Goal: Check status: Check status

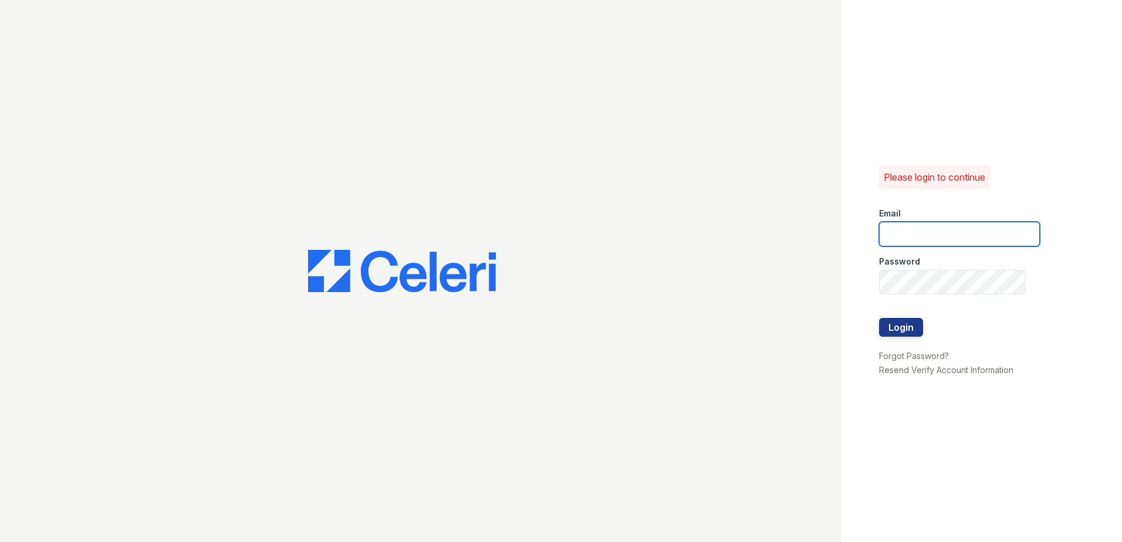
click at [913, 222] on input "email" at bounding box center [959, 234] width 161 height 25
type input "[EMAIL_ADDRESS][DOMAIN_NAME]"
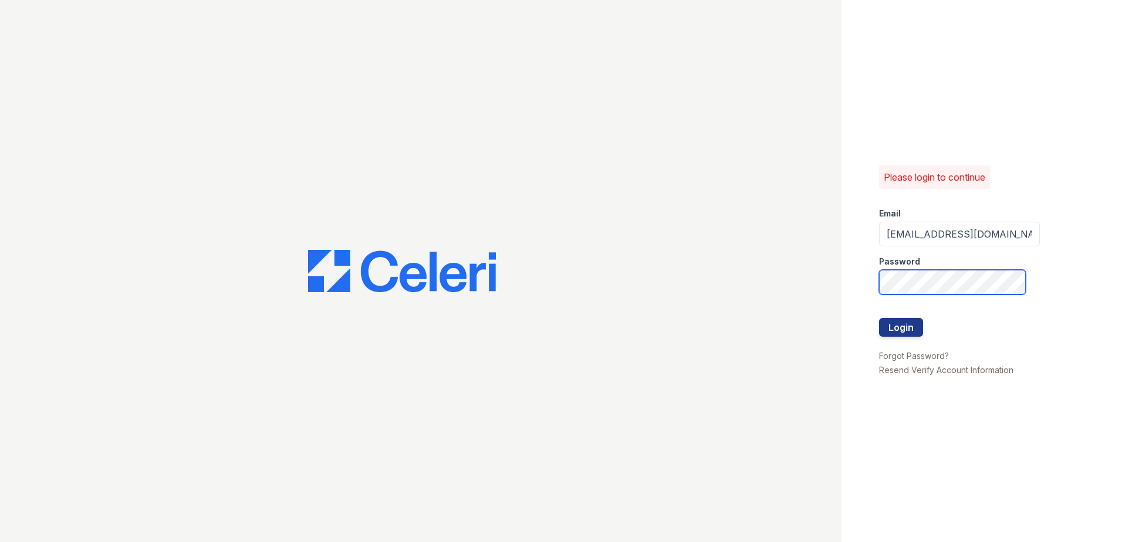
click at [879, 318] on button "Login" at bounding box center [901, 327] width 44 height 19
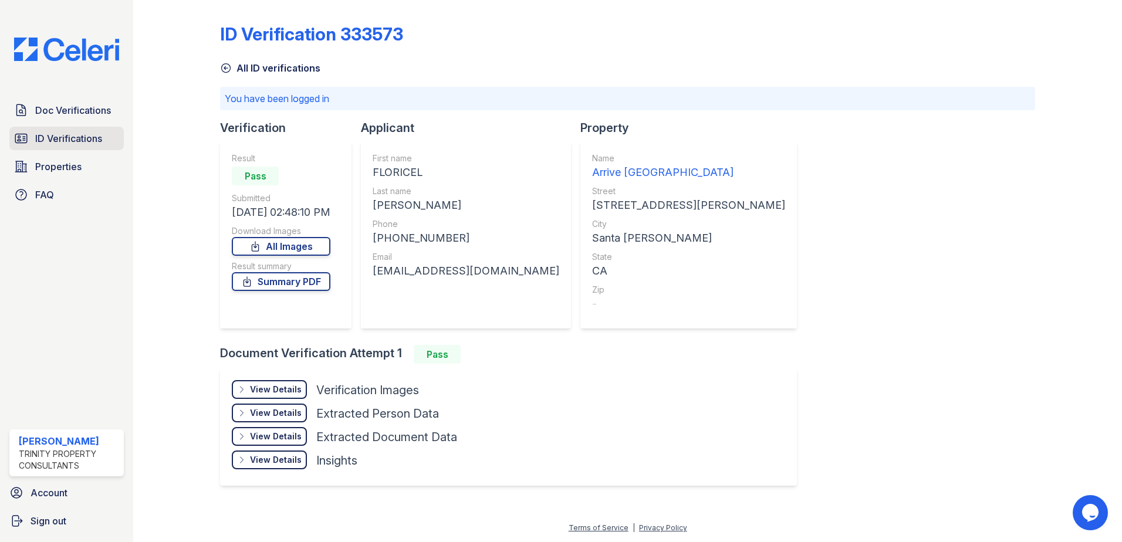
click at [94, 140] on span "ID Verifications" at bounding box center [68, 138] width 67 height 14
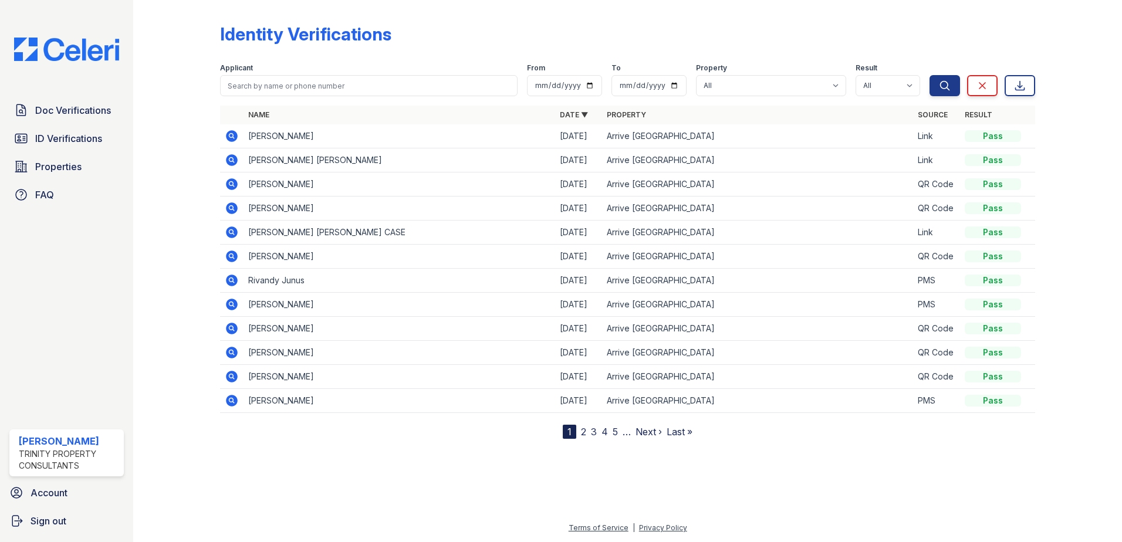
click at [234, 160] on icon at bounding box center [232, 160] width 14 height 14
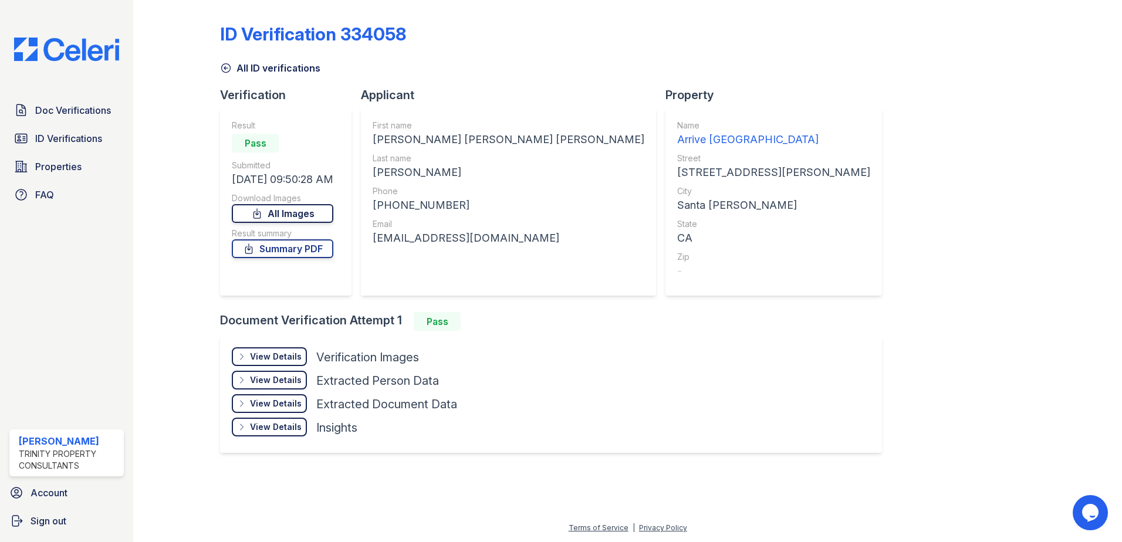
click at [276, 217] on link "All Images" at bounding box center [282, 213] width 101 height 19
click at [158, 160] on div at bounding box center [186, 237] width 68 height 465
click at [223, 65] on icon at bounding box center [226, 68] width 9 height 9
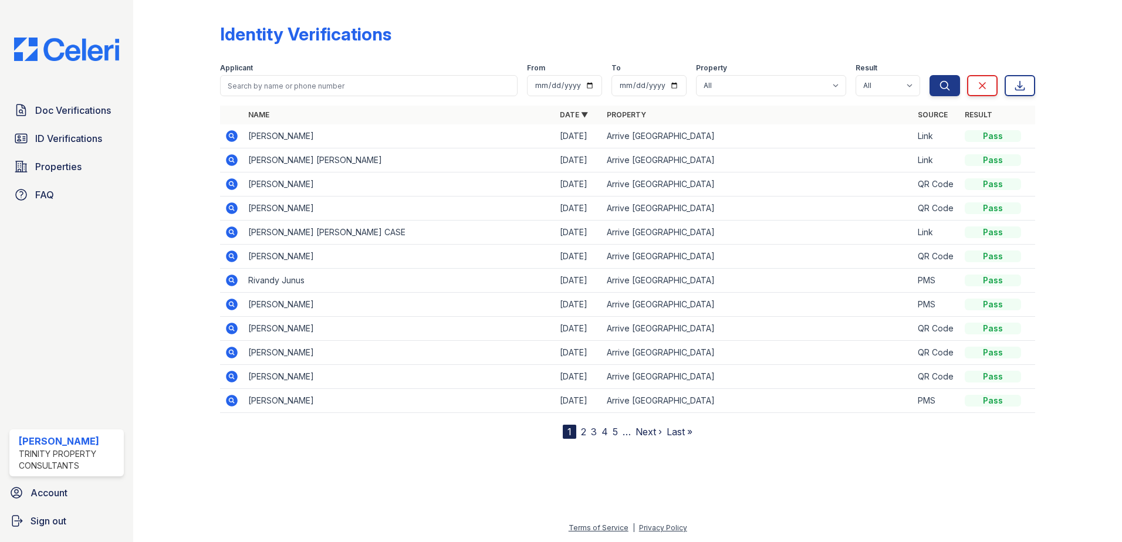
click at [239, 138] on td at bounding box center [231, 136] width 23 height 24
click at [228, 136] on icon at bounding box center [232, 136] width 12 height 12
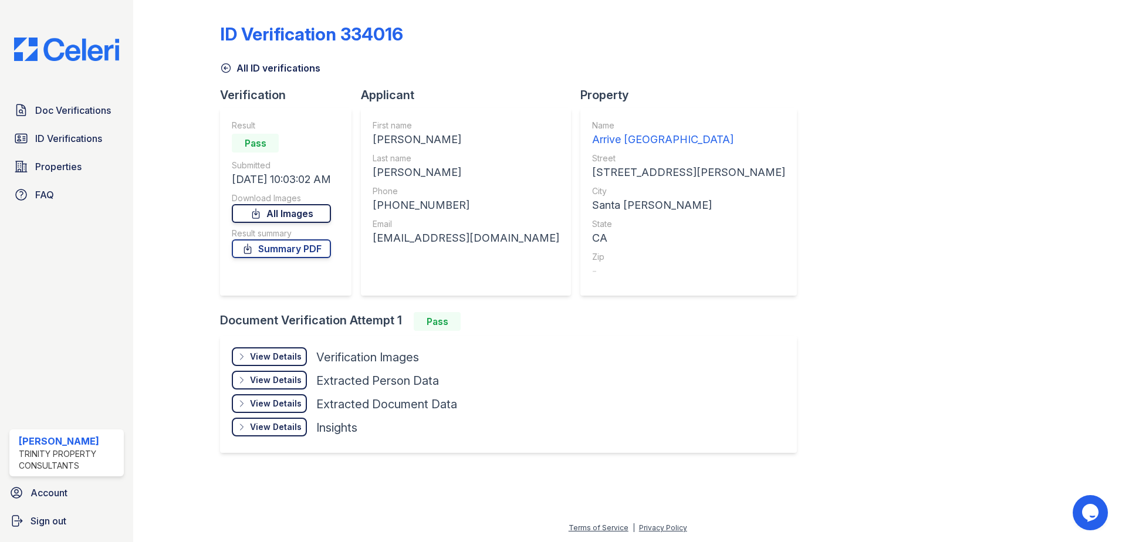
click at [285, 214] on link "All Images" at bounding box center [281, 213] width 99 height 19
click at [798, 132] on div "ID Verification 334016 All ID verifications Verification Result Pass Submitted …" at bounding box center [627, 237] width 815 height 465
